Goal: Transaction & Acquisition: Book appointment/travel/reservation

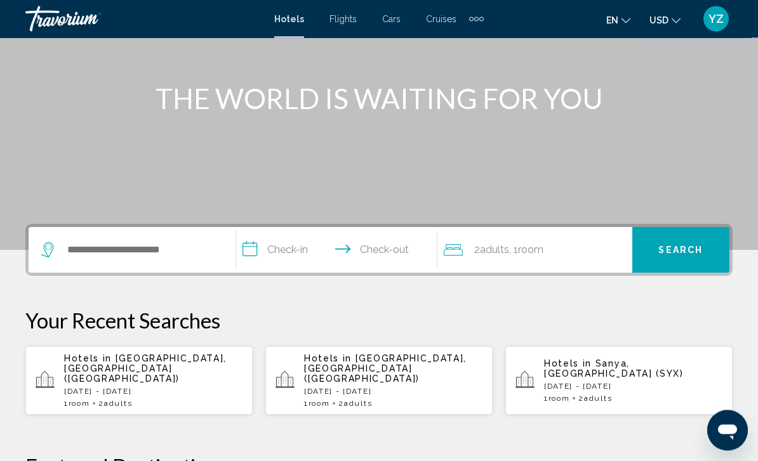
click at [151, 378] on div "Hotels in [GEOGRAPHIC_DATA], [GEOGRAPHIC_DATA] ([GEOGRAPHIC_DATA]) [DATE] - [DA…" at bounding box center [153, 381] width 178 height 55
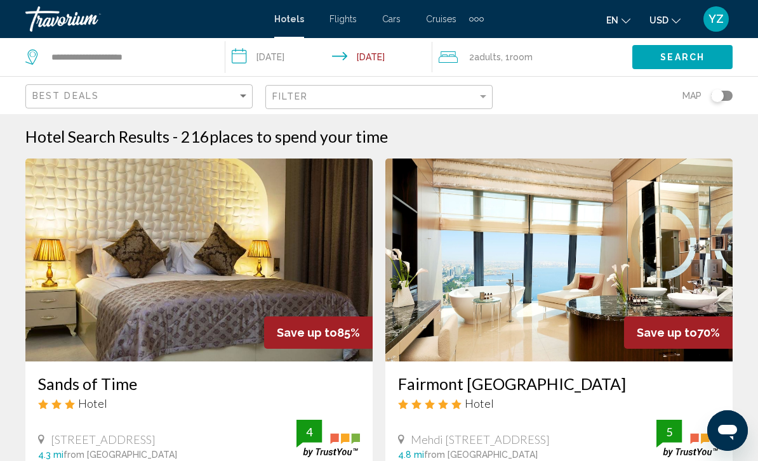
click at [241, 55] on input "**********" at bounding box center [330, 59] width 211 height 42
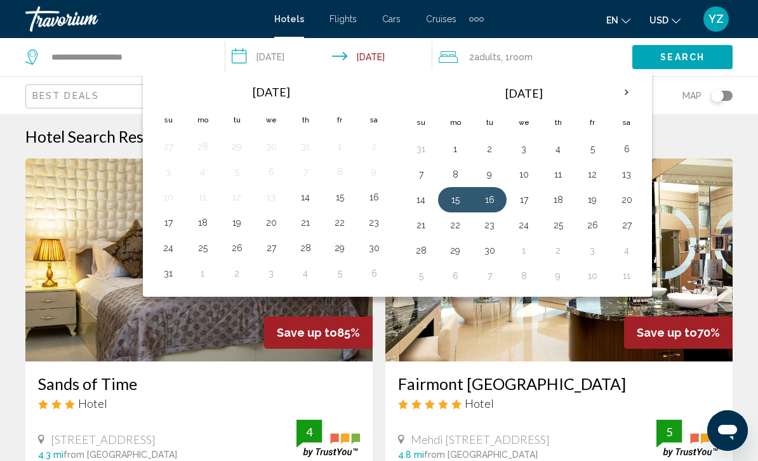
click at [500, 201] on button "16" at bounding box center [489, 200] width 20 height 18
click at [533, 203] on button "17" at bounding box center [524, 200] width 20 height 18
type input "**********"
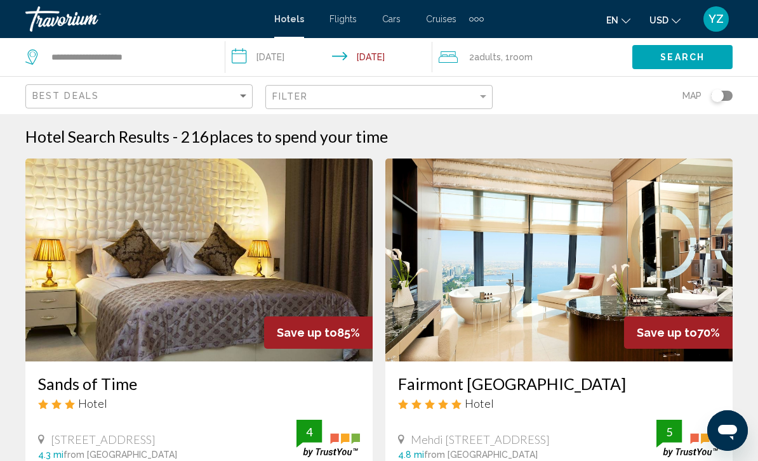
click at [686, 67] on button "Search" at bounding box center [682, 56] width 100 height 23
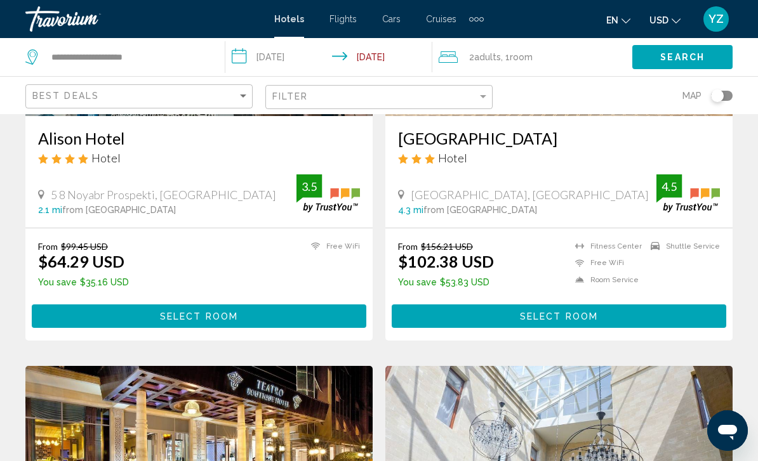
scroll to position [1604, 0]
click at [485, 99] on div "Filter" at bounding box center [482, 96] width 11 height 10
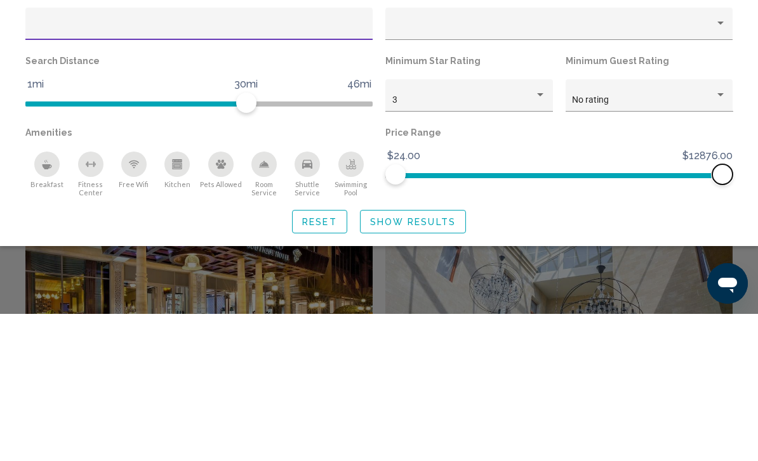
scroll to position [1752, 0]
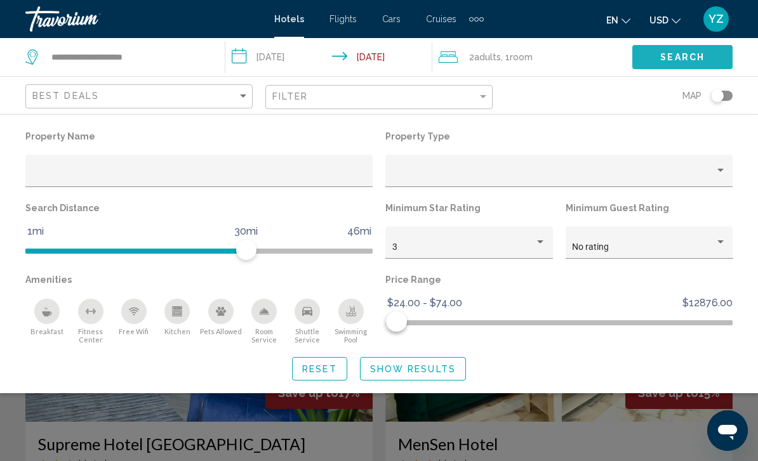
click at [688, 62] on span "Search" at bounding box center [682, 58] width 44 height 10
click at [451, 375] on button "Show Results" at bounding box center [413, 368] width 106 height 23
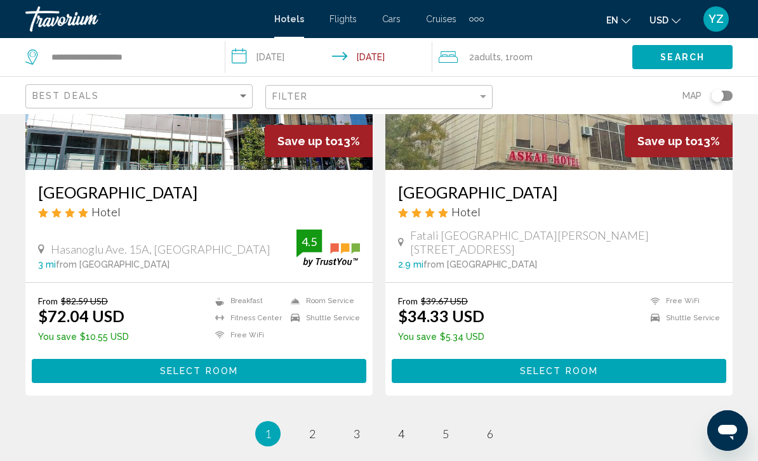
scroll to position [2458, 0]
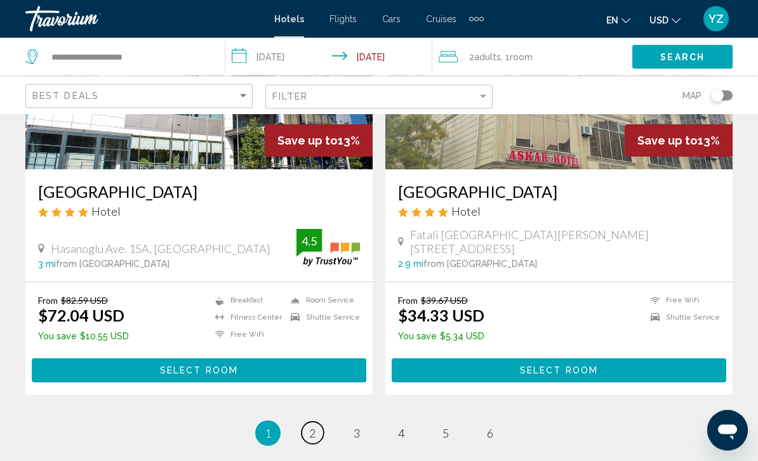
click at [311, 435] on span "2" at bounding box center [312, 434] width 6 height 14
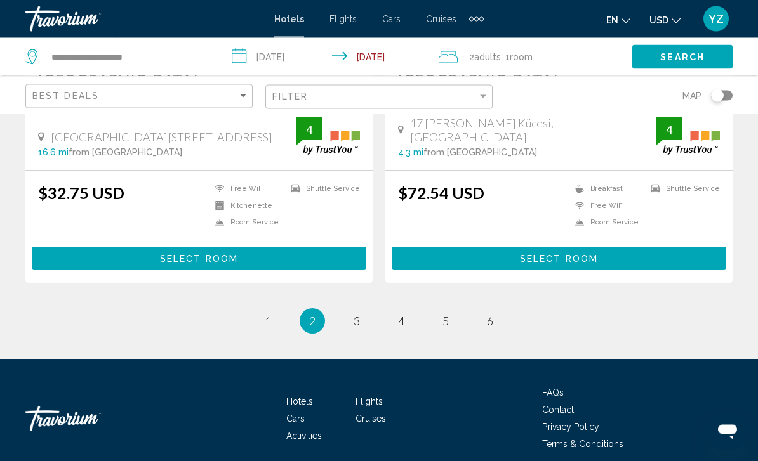
scroll to position [2564, 0]
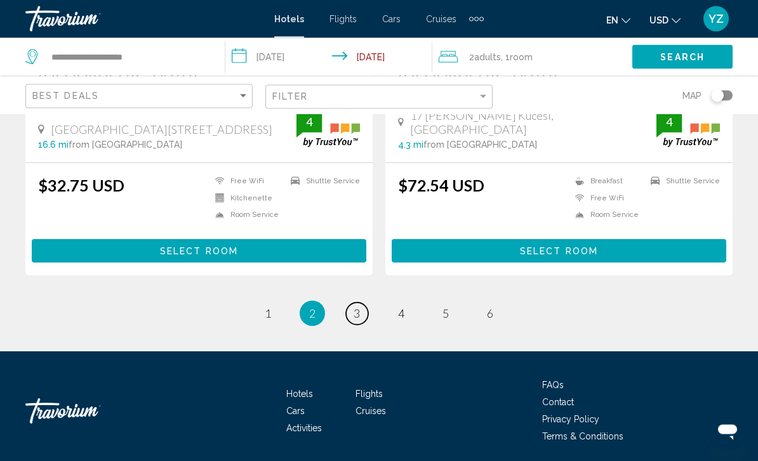
click at [359, 314] on span "3" at bounding box center [357, 314] width 6 height 14
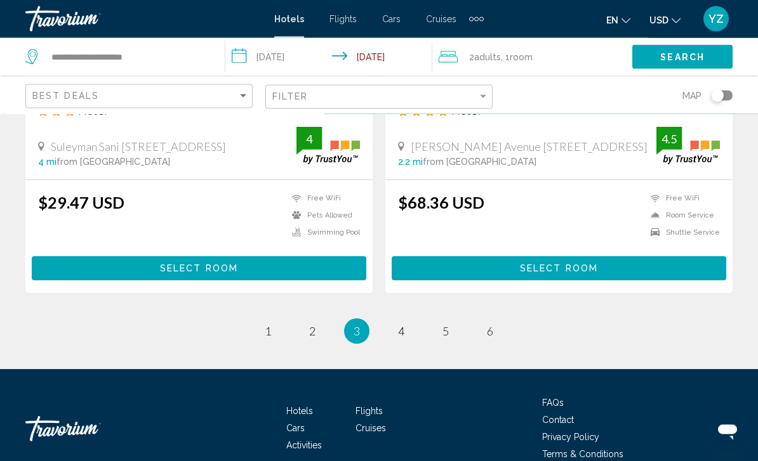
scroll to position [2577, 0]
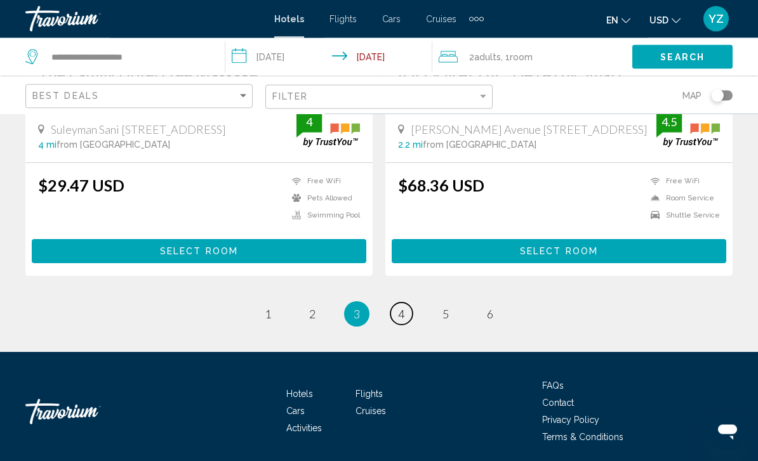
click at [402, 310] on span "4" at bounding box center [401, 315] width 6 height 14
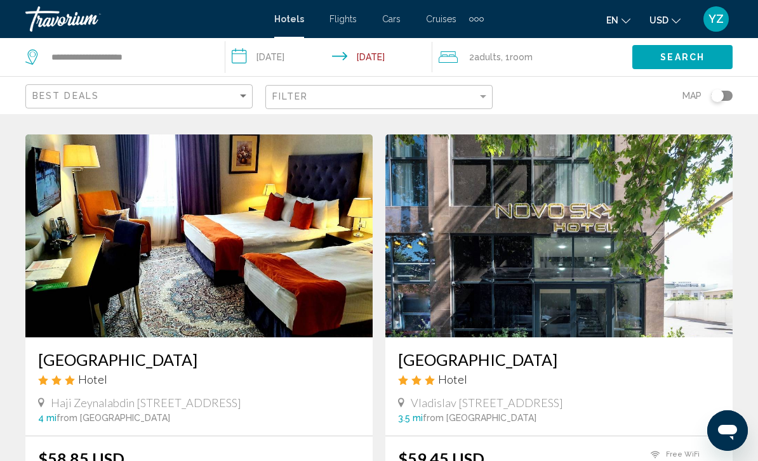
scroll to position [2564, 0]
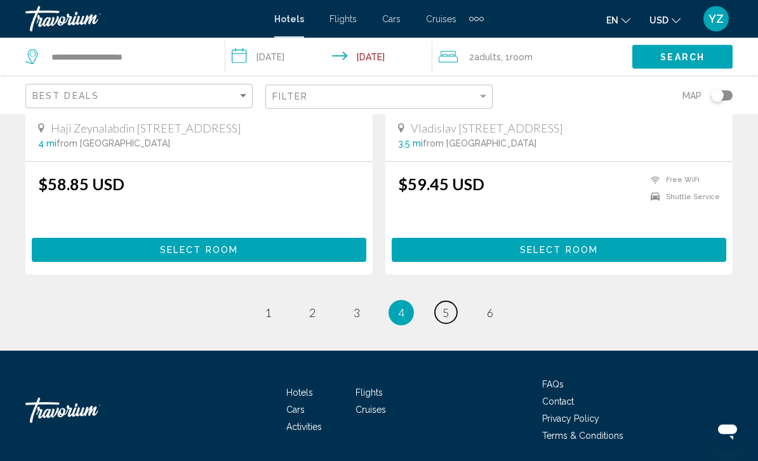
click at [451, 313] on link "page 5" at bounding box center [446, 313] width 22 height 22
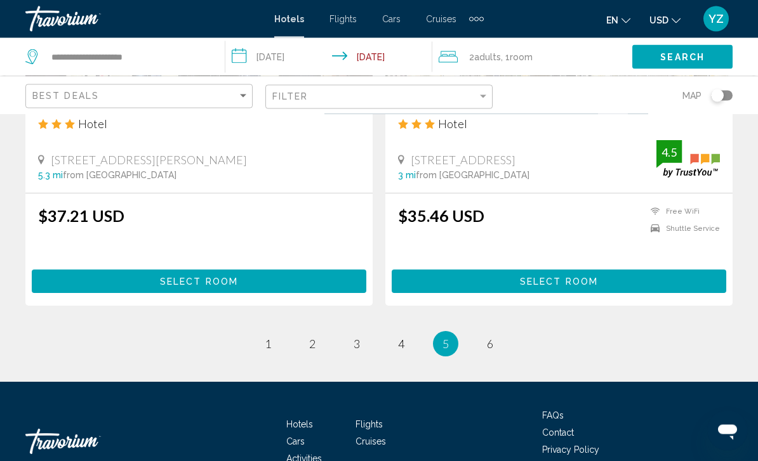
scroll to position [2564, 0]
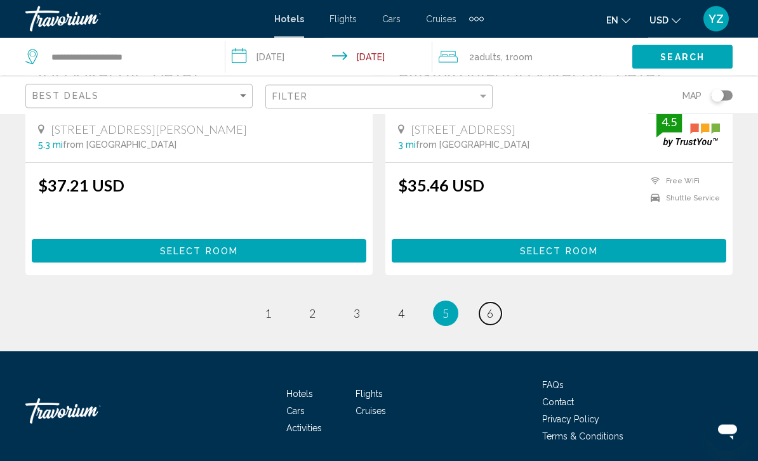
click at [491, 317] on link "page 6" at bounding box center [490, 314] width 22 height 22
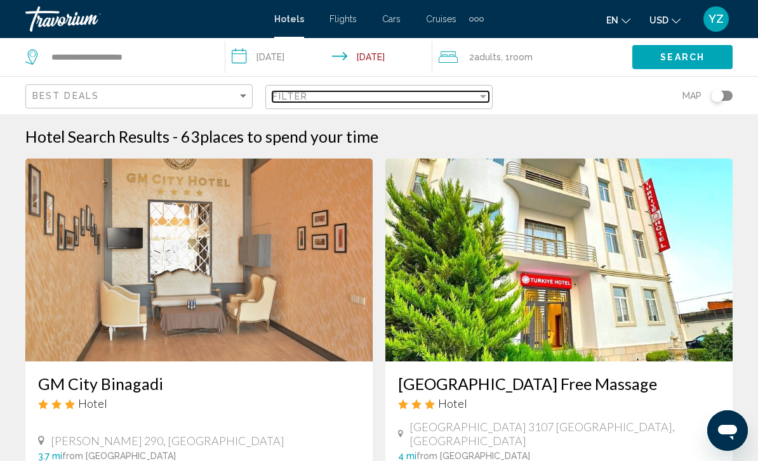
click at [478, 101] on div "Filter" at bounding box center [482, 96] width 11 height 10
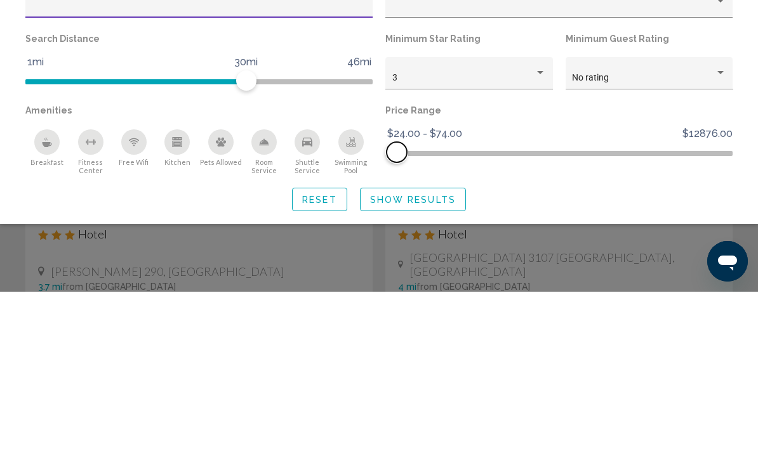
click at [397, 312] on span "Hotel Filters" at bounding box center [397, 322] width 20 height 20
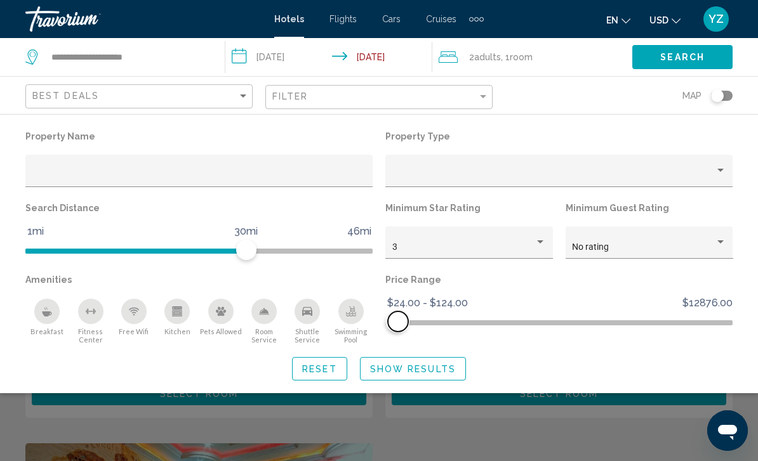
scroll to position [169, 0]
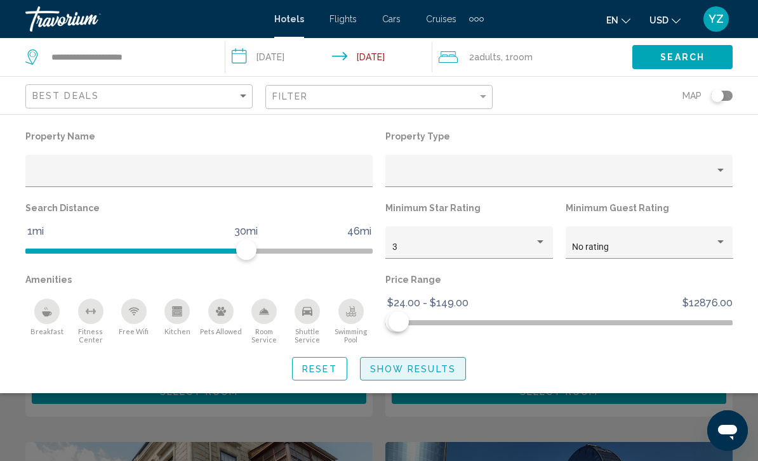
click at [436, 378] on button "Show Results" at bounding box center [413, 368] width 106 height 23
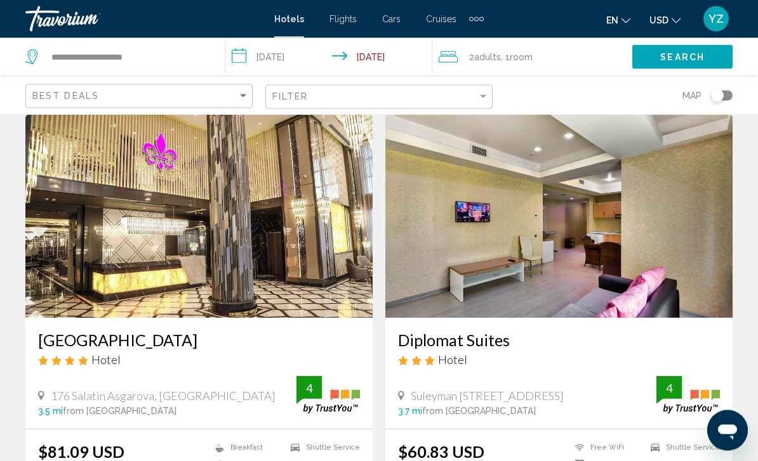
scroll to position [44, 0]
click at [283, 239] on img "Main content" at bounding box center [198, 216] width 347 height 203
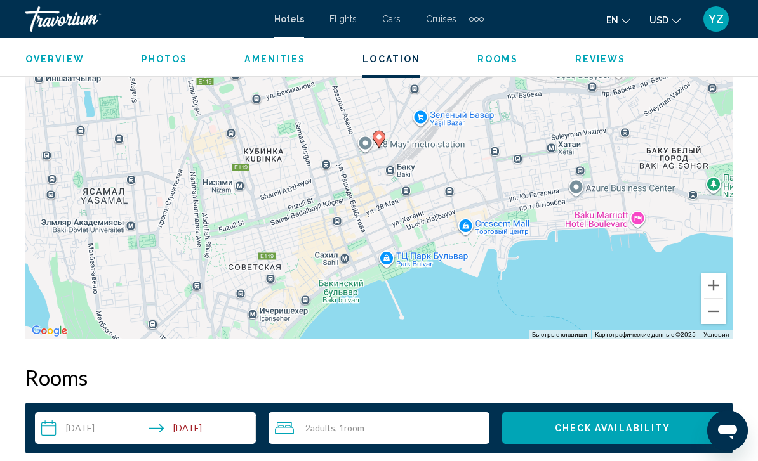
scroll to position [1486, 0]
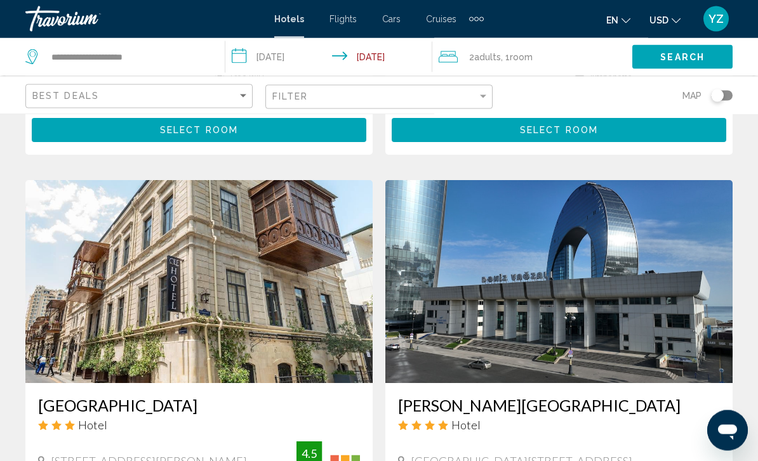
scroll to position [425, 0]
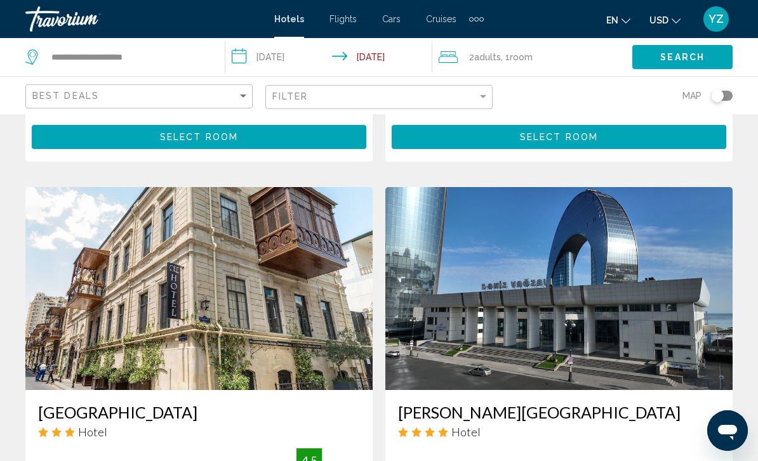
click at [318, 253] on img "Main content" at bounding box center [198, 288] width 347 height 203
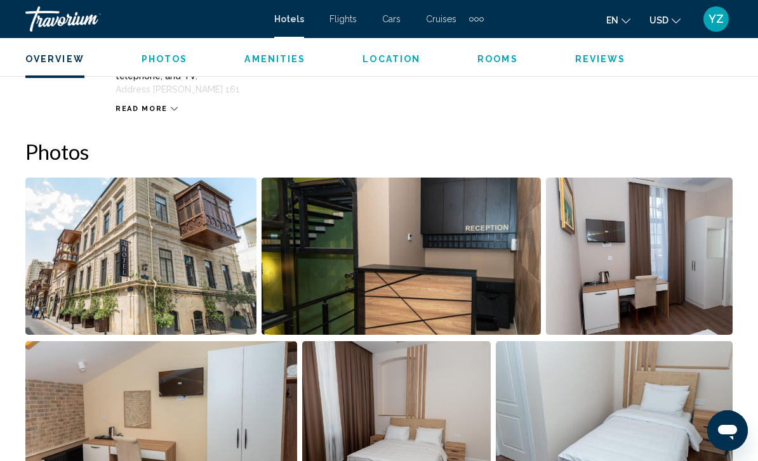
scroll to position [767, 0]
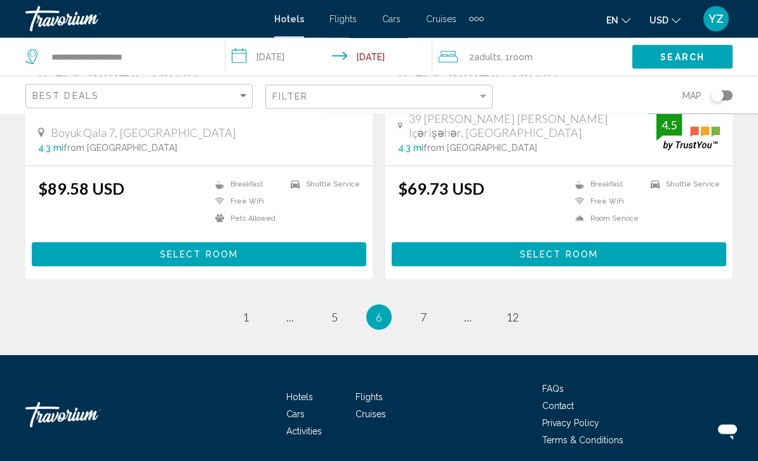
scroll to position [2577, 0]
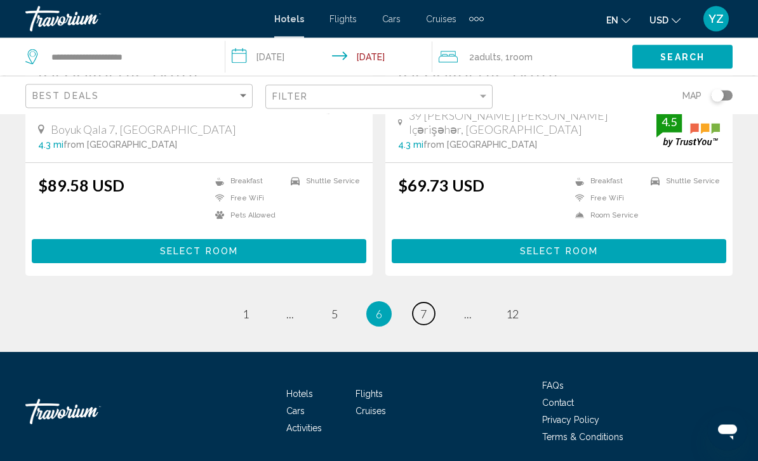
click at [428, 305] on link "page 7" at bounding box center [424, 314] width 22 height 22
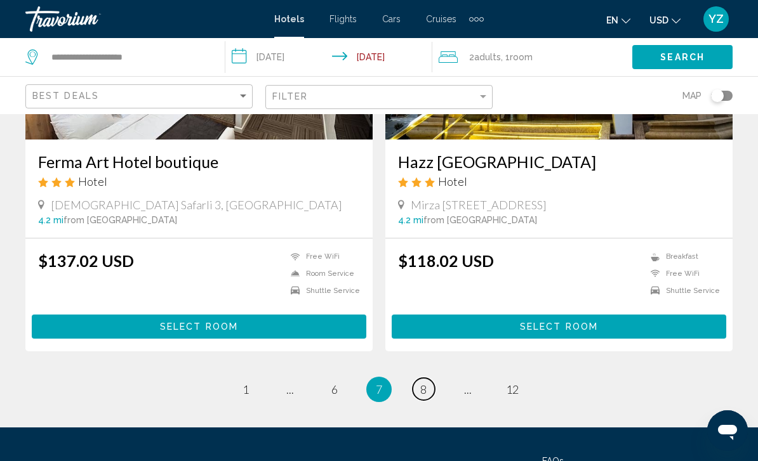
scroll to position [2552, 0]
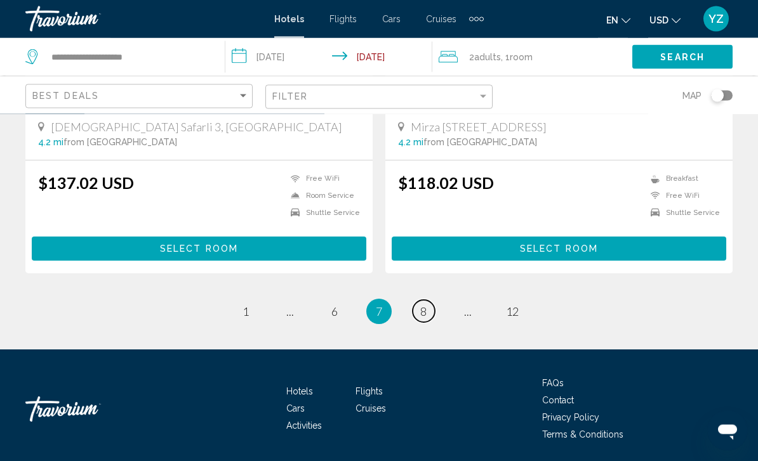
click at [425, 311] on span "8" at bounding box center [423, 312] width 6 height 14
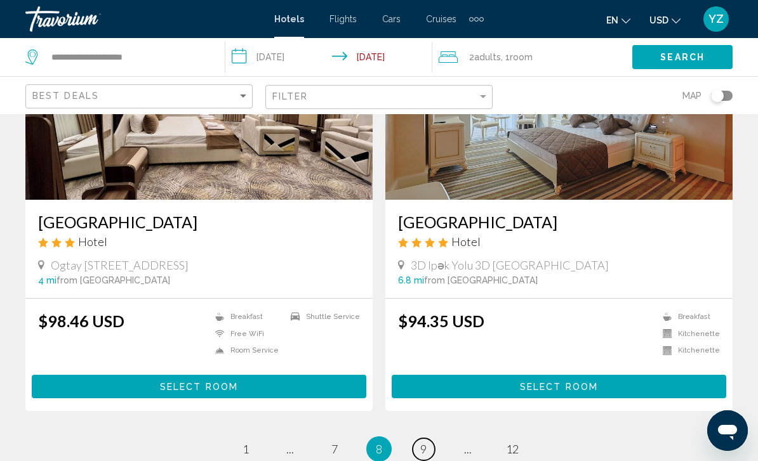
scroll to position [2539, 0]
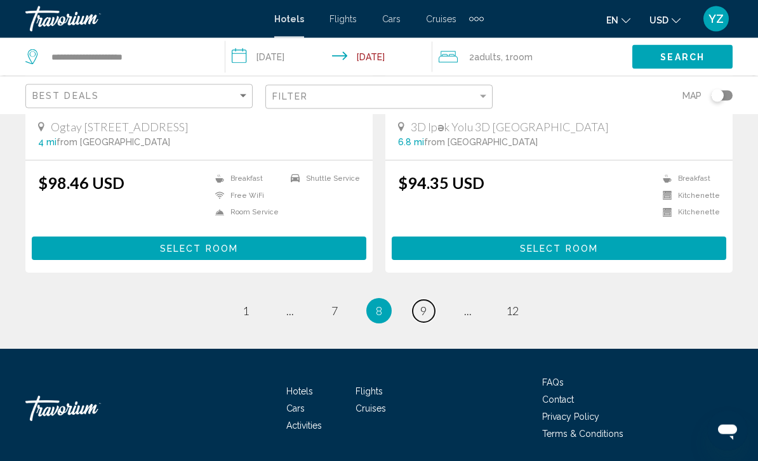
click at [421, 316] on span "9" at bounding box center [423, 312] width 6 height 14
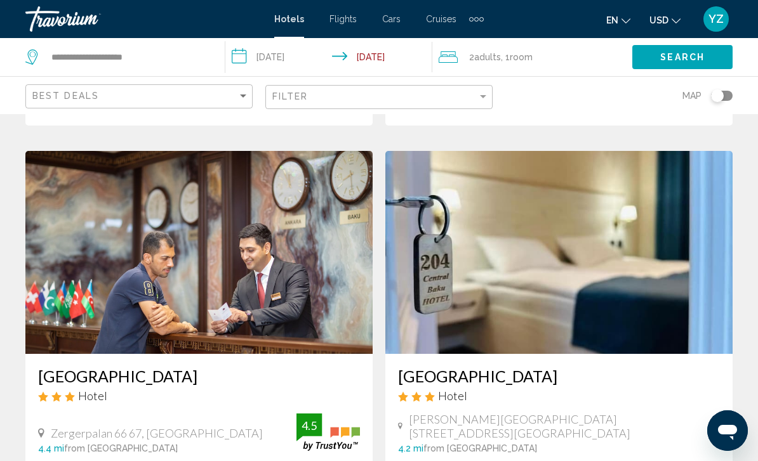
scroll to position [460, 0]
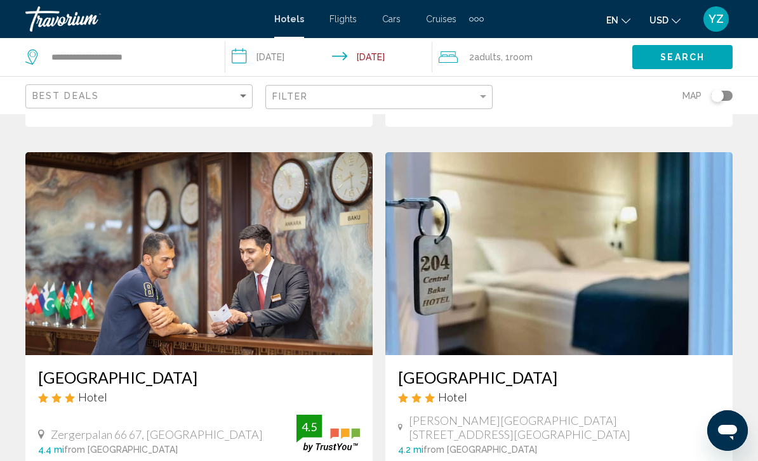
click at [678, 294] on img "Main content" at bounding box center [558, 253] width 347 height 203
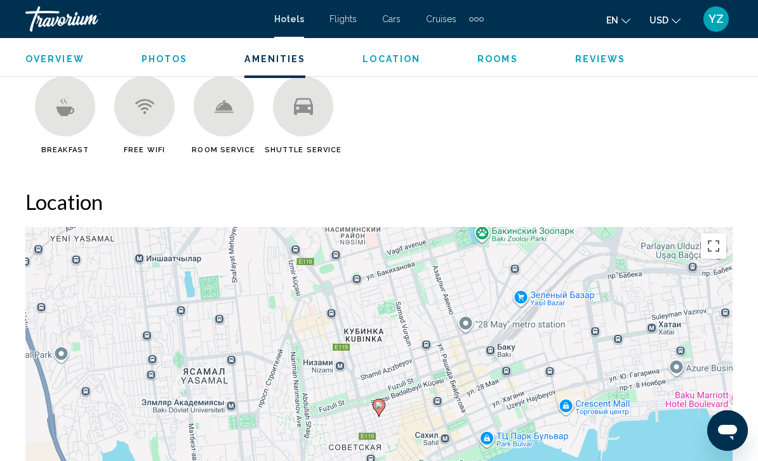
scroll to position [1249, 0]
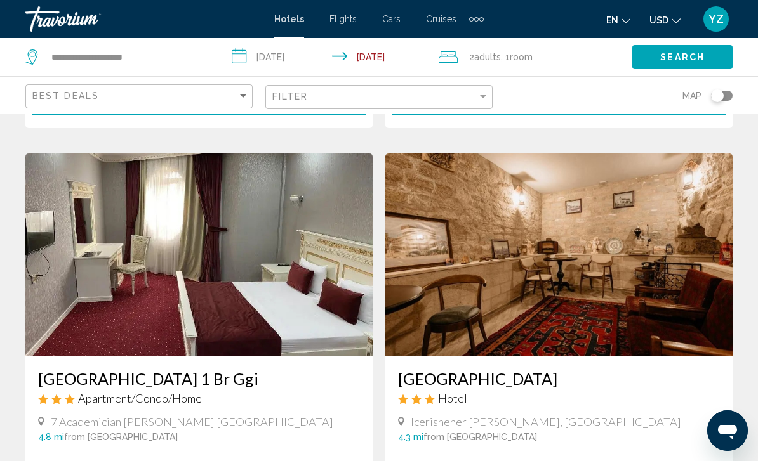
scroll to position [1367, 0]
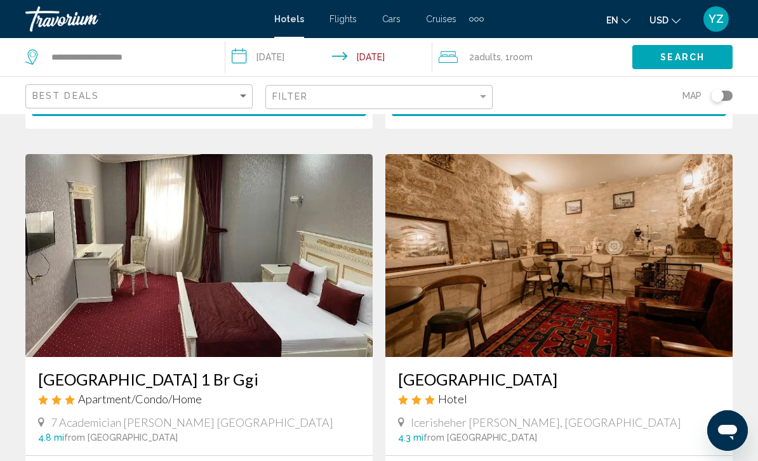
click at [690, 275] on img "Main content" at bounding box center [558, 255] width 347 height 203
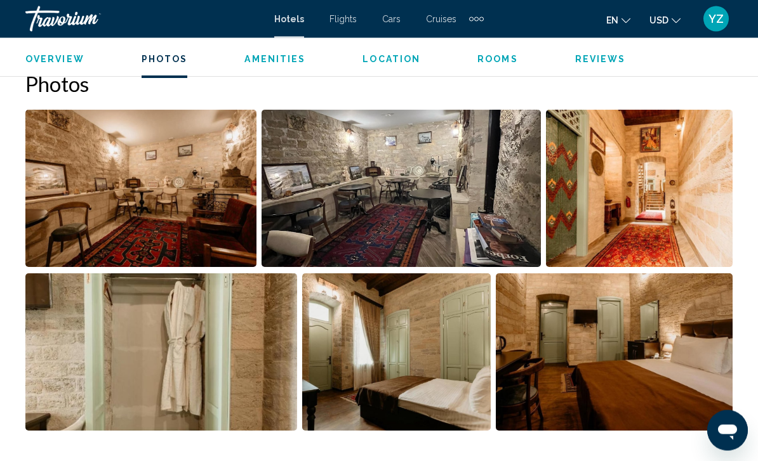
scroll to position [848, 0]
click at [400, 197] on img "Open full-screen image slider" at bounding box center [401, 188] width 279 height 157
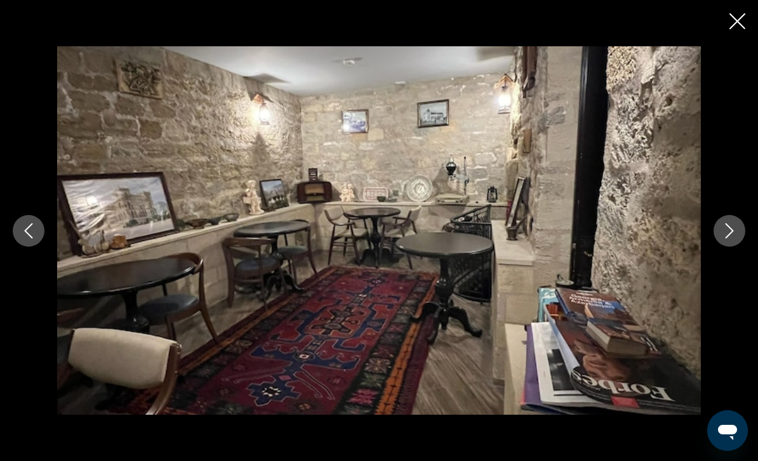
click at [726, 247] on button "Next image" at bounding box center [729, 231] width 32 height 32
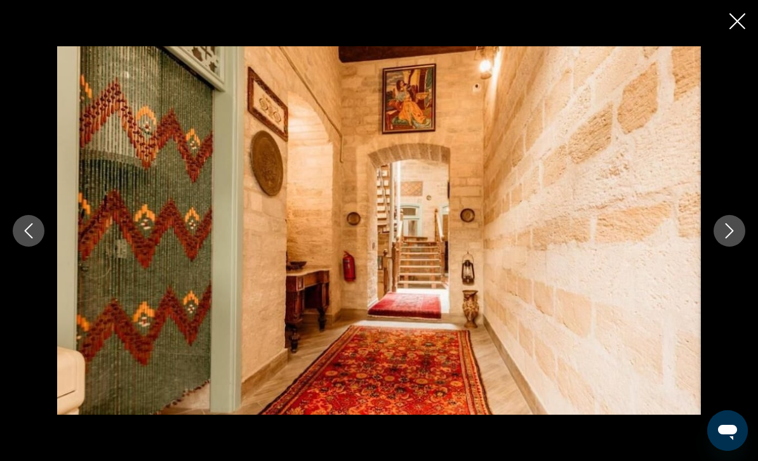
click at [727, 247] on button "Next image" at bounding box center [729, 231] width 32 height 32
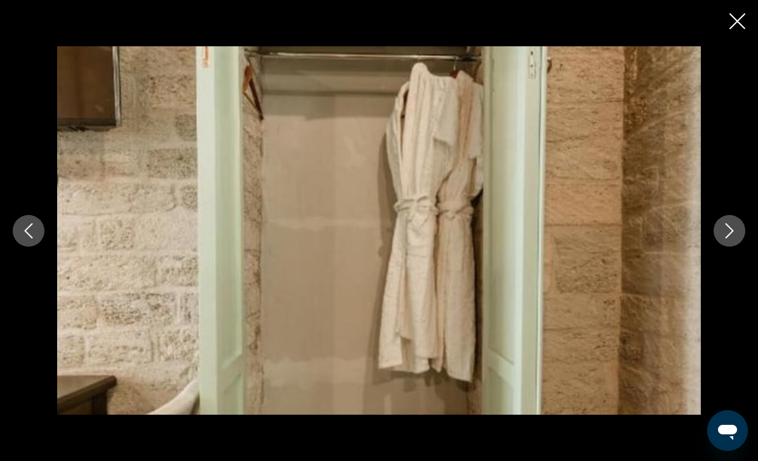
click at [724, 247] on button "Next image" at bounding box center [729, 231] width 32 height 32
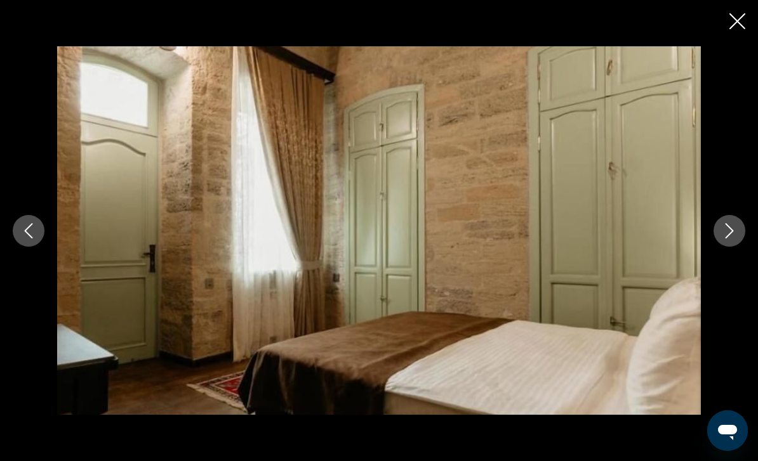
click at [725, 247] on button "Next image" at bounding box center [729, 231] width 32 height 32
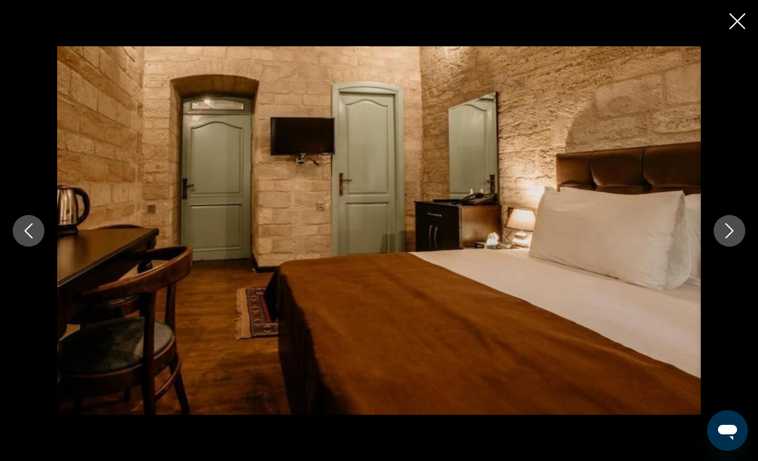
click at [722, 239] on icon "Next image" at bounding box center [729, 230] width 15 height 15
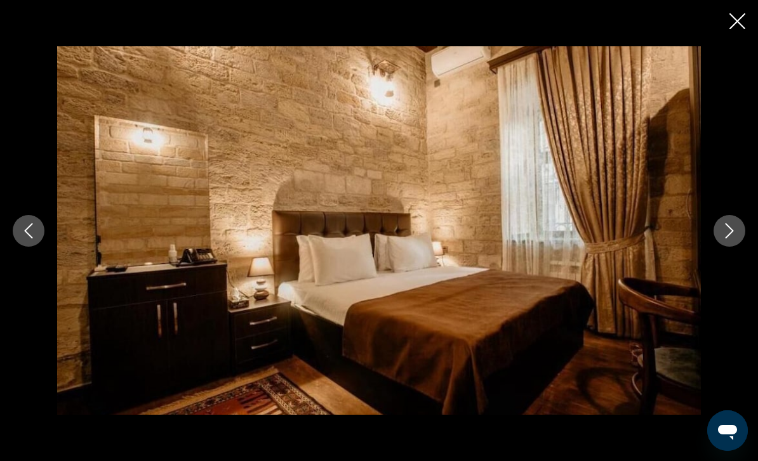
click at [724, 239] on icon "Next image" at bounding box center [729, 230] width 15 height 15
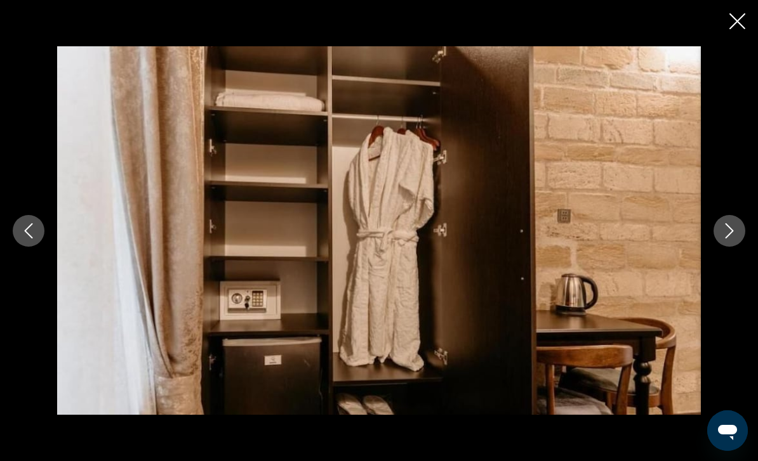
click at [725, 239] on icon "Next image" at bounding box center [729, 230] width 15 height 15
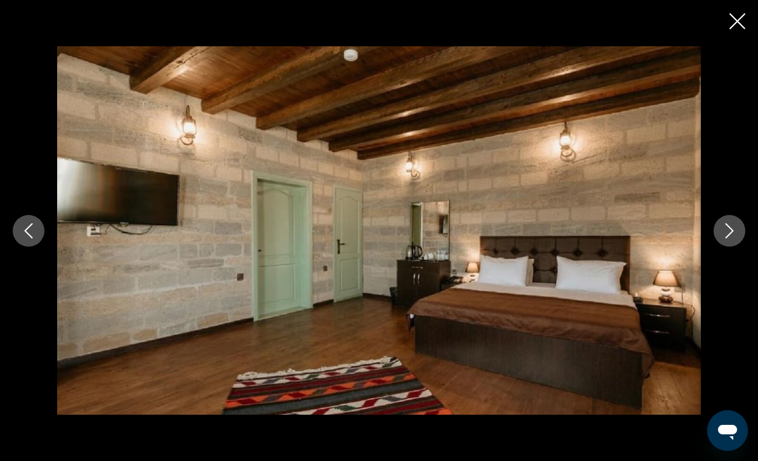
click at [725, 239] on icon "Next image" at bounding box center [729, 230] width 15 height 15
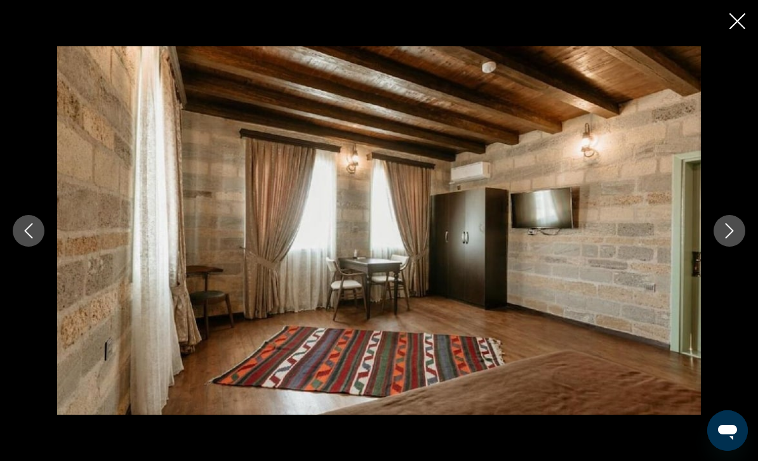
click at [725, 239] on icon "Next image" at bounding box center [729, 230] width 15 height 15
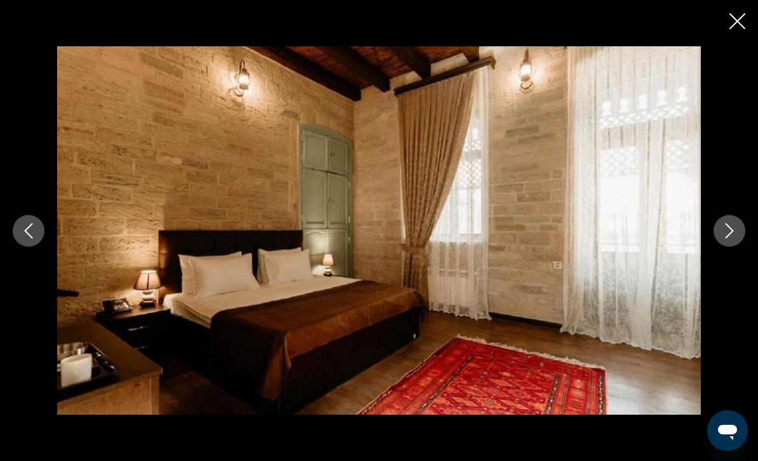
click at [731, 29] on button "Close slideshow" at bounding box center [737, 23] width 16 height 20
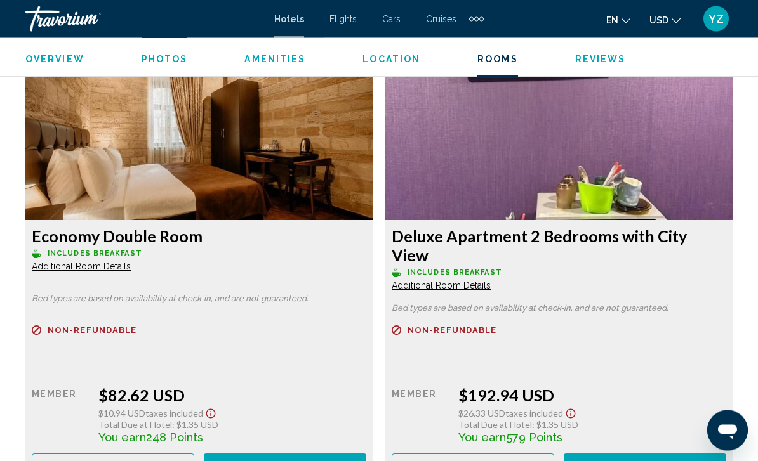
scroll to position [1958, 0]
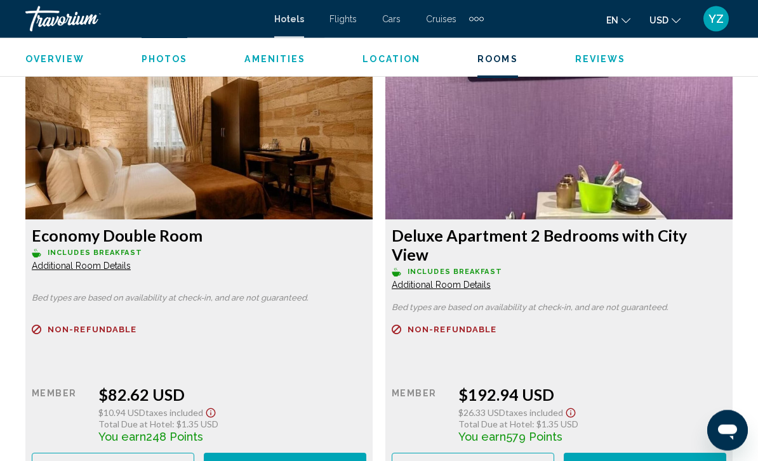
click at [250, 163] on img "Main content" at bounding box center [198, 141] width 347 height 159
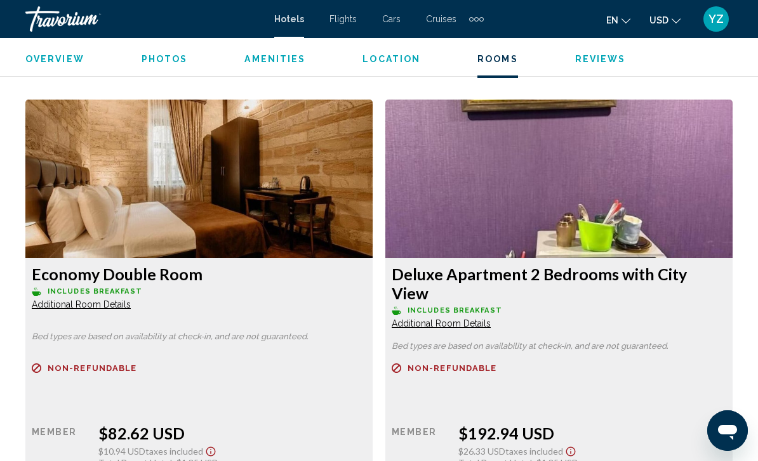
scroll to position [1897, 0]
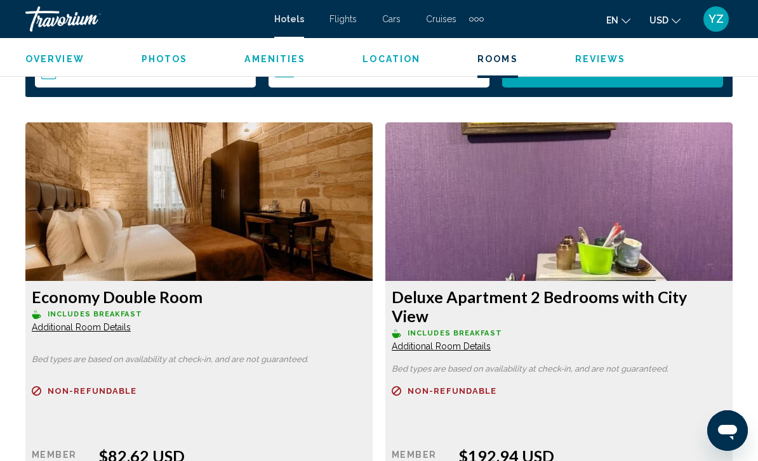
click at [268, 207] on img "Main content" at bounding box center [198, 202] width 347 height 159
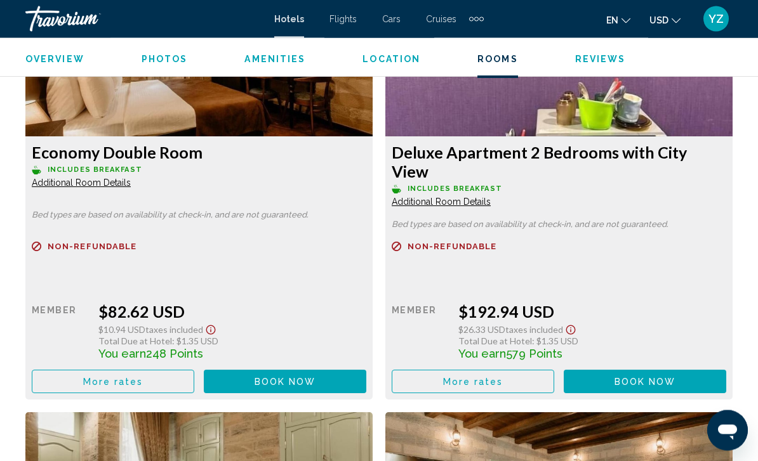
scroll to position [2044, 0]
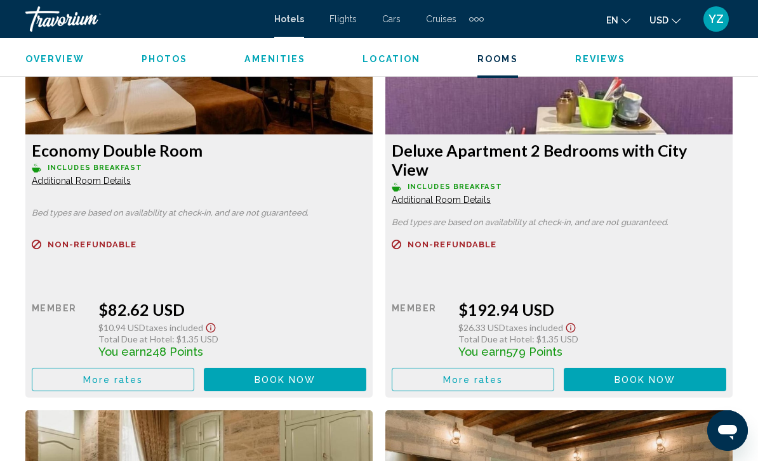
click at [310, 371] on button "Book now No longer available" at bounding box center [285, 379] width 162 height 23
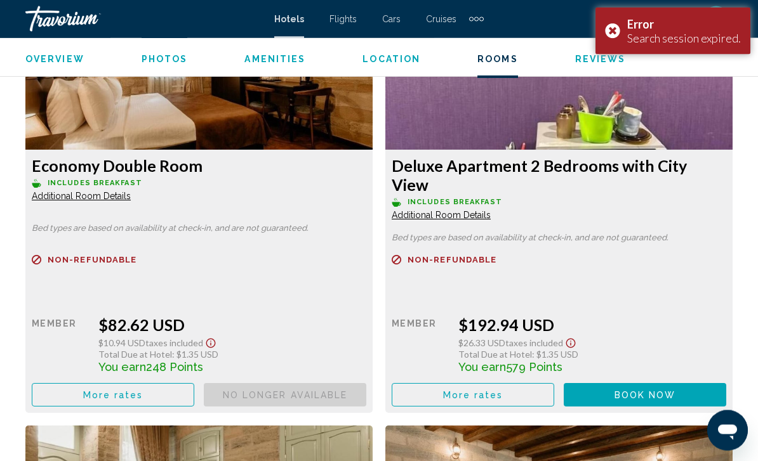
scroll to position [2010, 0]
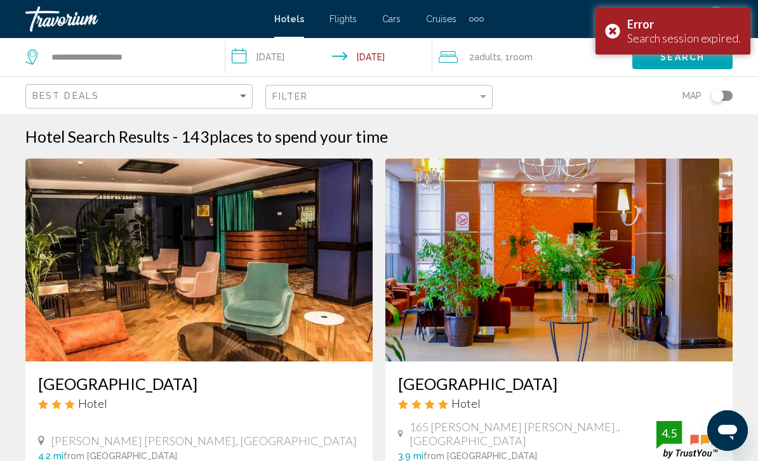
click at [611, 34] on div "Error Search session expired." at bounding box center [672, 31] width 155 height 47
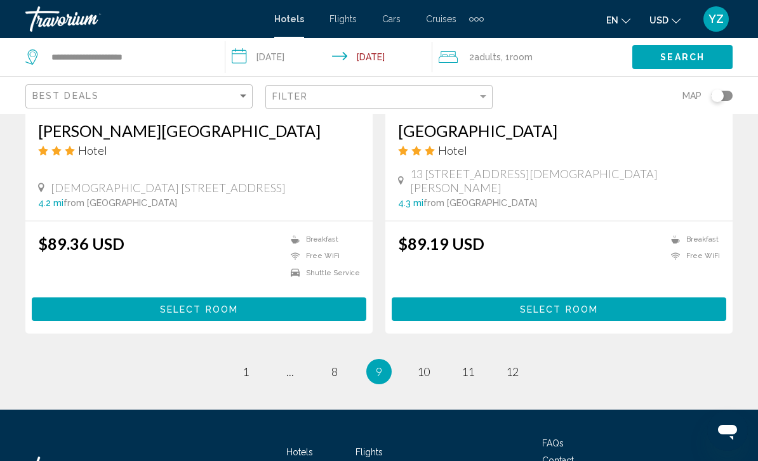
scroll to position [2539, 0]
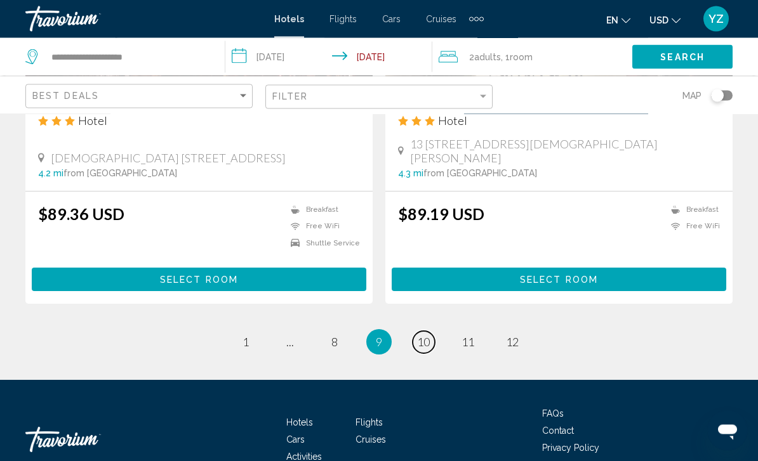
click at [424, 336] on span "10" at bounding box center [423, 343] width 13 height 14
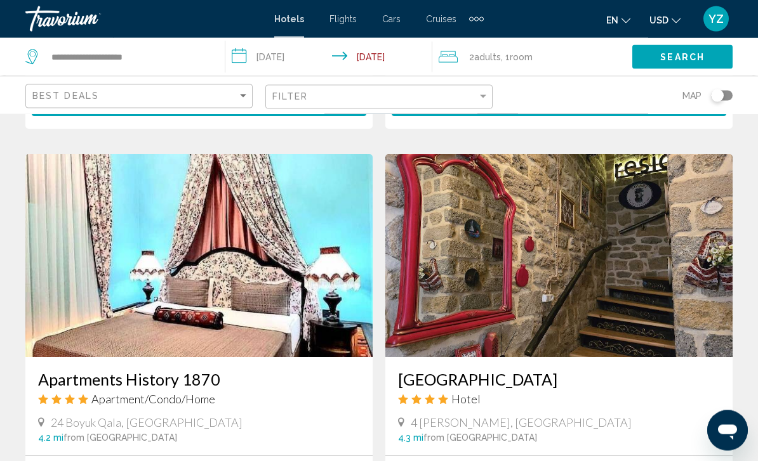
scroll to position [911, 0]
click at [678, 297] on img "Main content" at bounding box center [558, 255] width 347 height 203
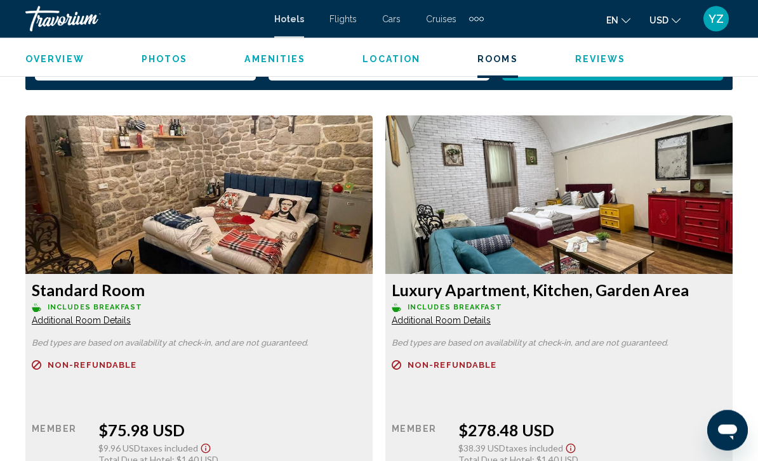
scroll to position [1897, 0]
click at [299, 197] on img "Main content" at bounding box center [198, 195] width 347 height 159
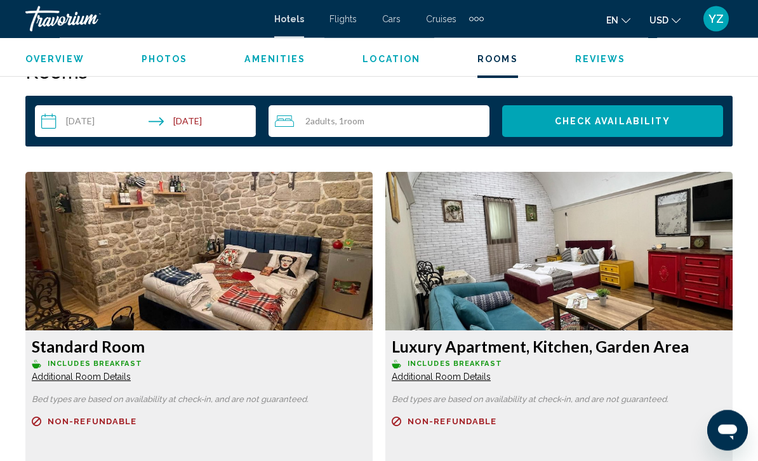
scroll to position [1837, 0]
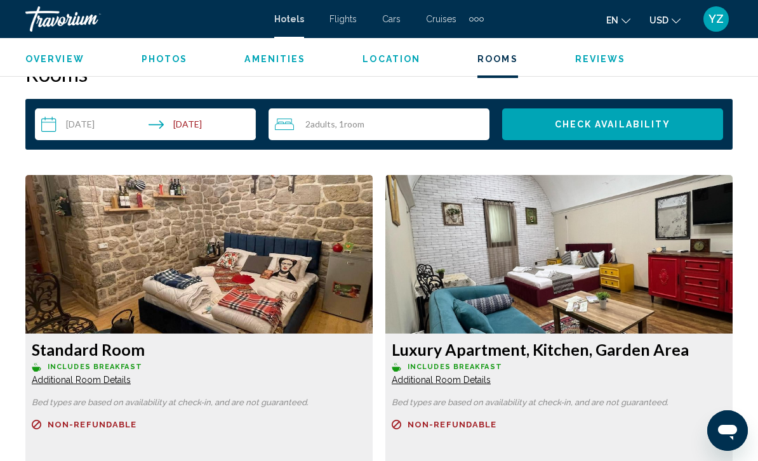
click at [263, 218] on img "Main content" at bounding box center [198, 254] width 347 height 159
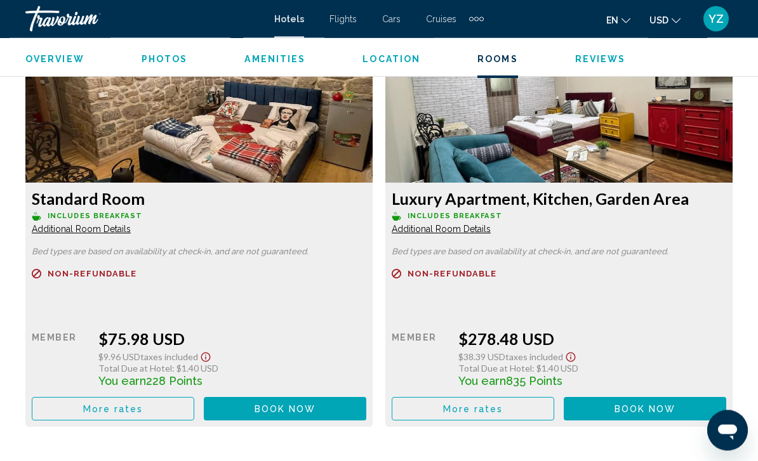
scroll to position [1989, 0]
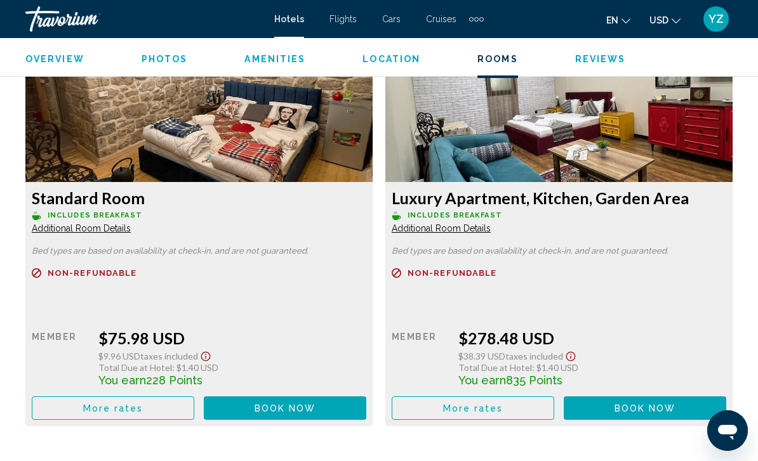
click at [258, 117] on img "Main content" at bounding box center [198, 102] width 347 height 159
click at [253, 133] on img "Main content" at bounding box center [198, 102] width 347 height 159
click at [253, 126] on img "Main content" at bounding box center [198, 102] width 347 height 159
click at [249, 121] on img "Main content" at bounding box center [198, 102] width 347 height 159
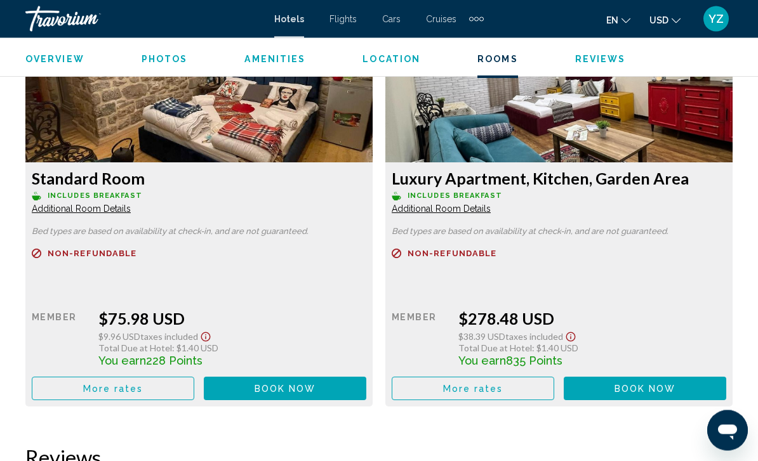
click at [306, 391] on span "Book now" at bounding box center [286, 390] width 62 height 10
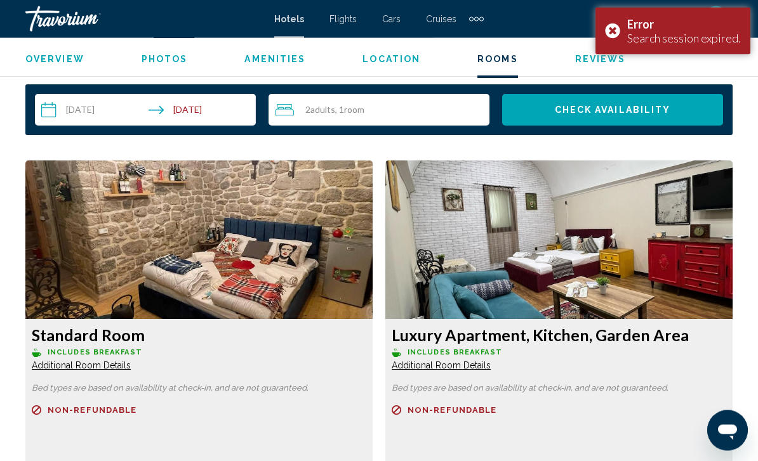
scroll to position [1851, 0]
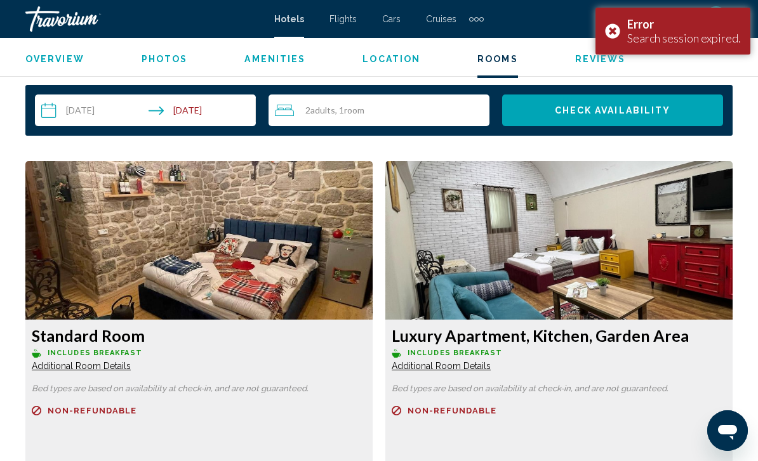
click at [253, 225] on img "Main content" at bounding box center [198, 240] width 347 height 159
click at [268, 212] on img "Main content" at bounding box center [198, 240] width 347 height 159
click at [277, 206] on img "Main content" at bounding box center [198, 240] width 347 height 159
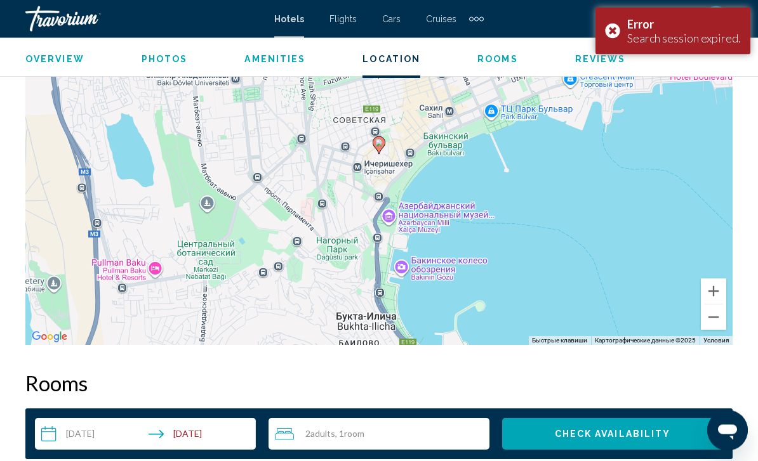
scroll to position [1525, 0]
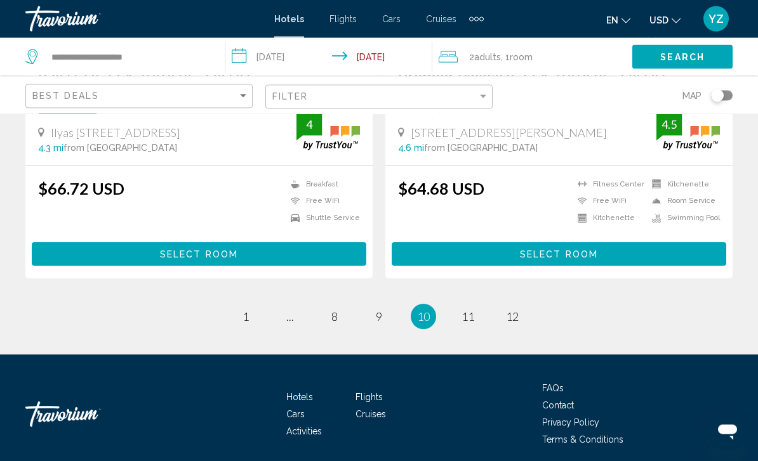
scroll to position [2564, 0]
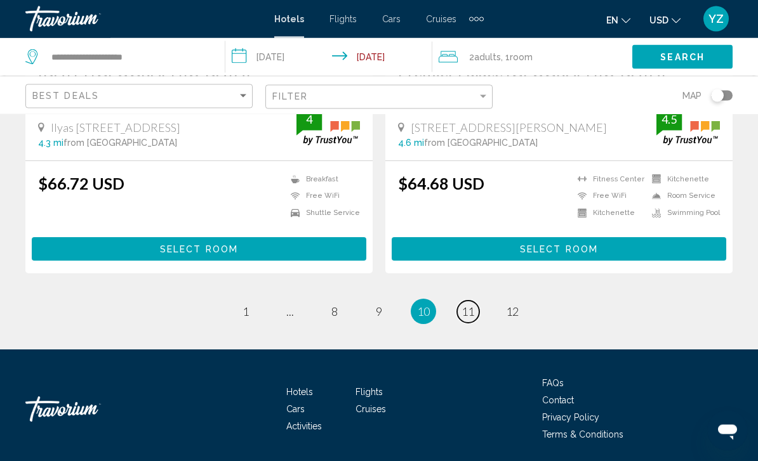
click at [475, 308] on link "page 11" at bounding box center [468, 313] width 22 height 22
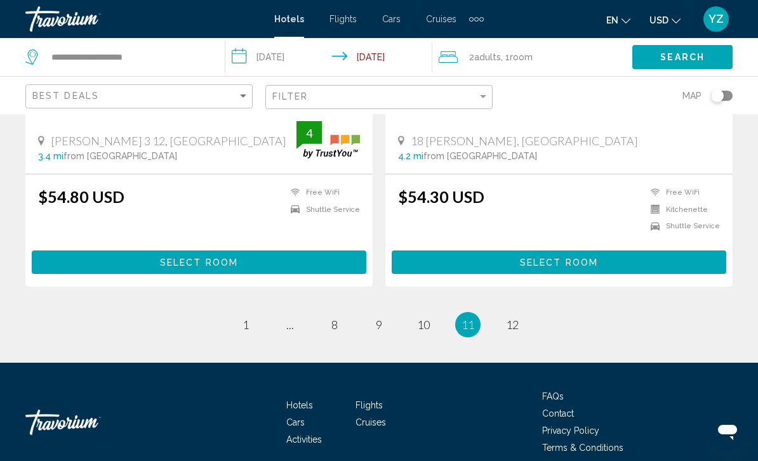
scroll to position [2564, 0]
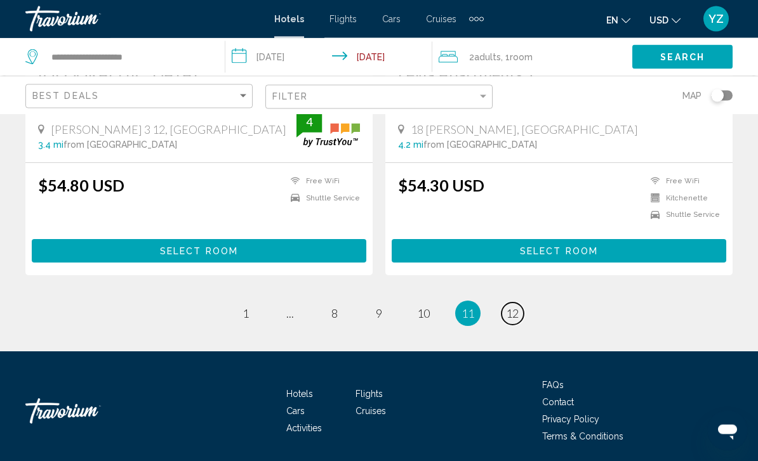
click at [521, 312] on link "page 12" at bounding box center [512, 314] width 22 height 22
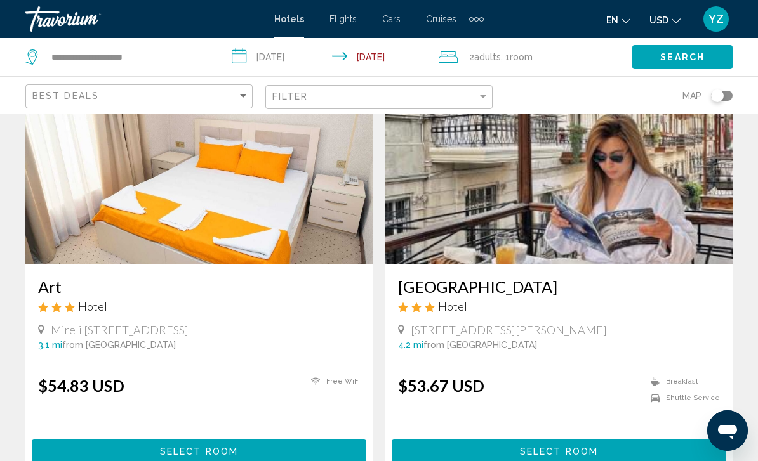
scroll to position [95, 0]
